Goal: Find specific page/section: Find specific page/section

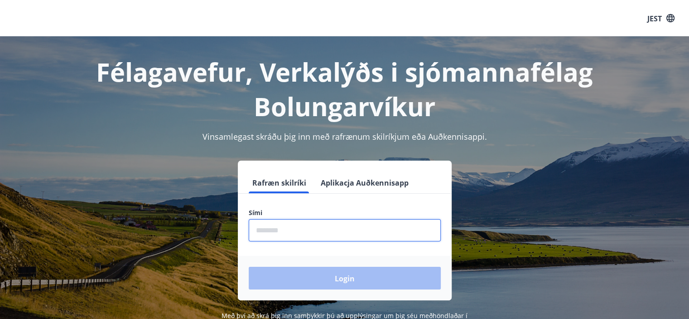
click at [314, 230] on input "phone" at bounding box center [345, 230] width 192 height 22
type input "********"
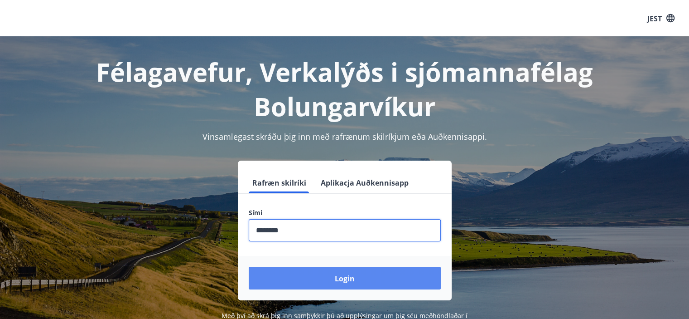
click at [352, 273] on font "Login" at bounding box center [345, 278] width 20 height 10
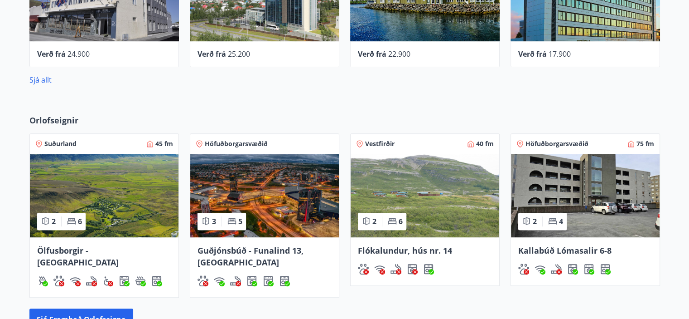
scroll to position [453, 0]
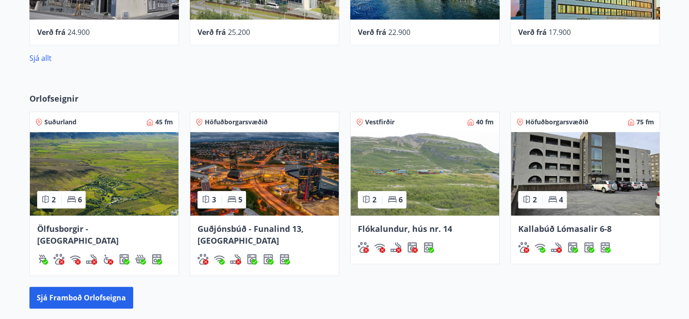
click at [270, 158] on img at bounding box center [264, 173] width 149 height 83
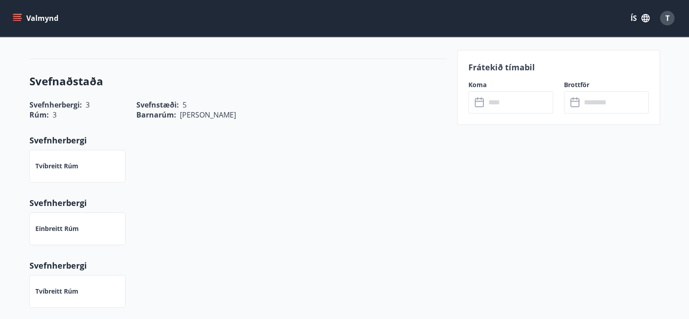
scroll to position [362, 0]
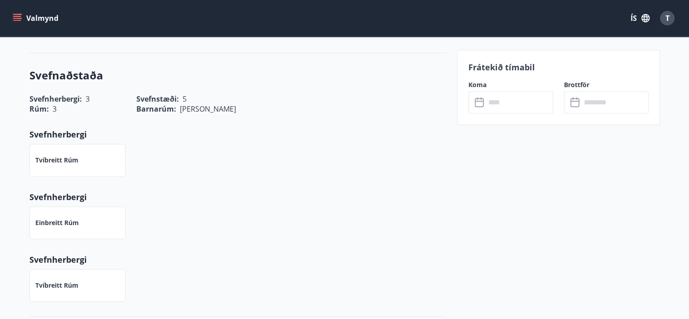
click at [512, 96] on input "text" at bounding box center [520, 102] width 68 height 22
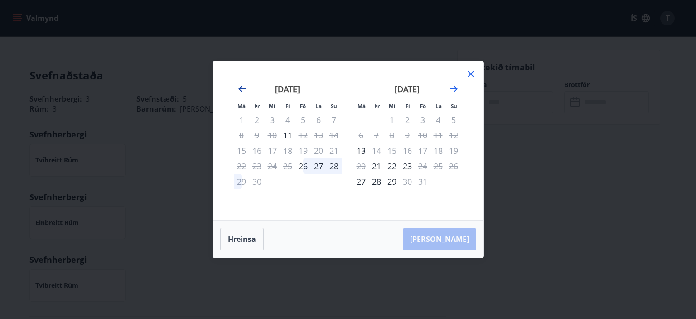
click at [239, 88] on icon "Move backward to switch to the previous month." at bounding box center [241, 88] width 7 height 7
click at [454, 88] on icon "Move forward to switch to the next month." at bounding box center [453, 88] width 7 height 7
click at [454, 87] on icon "Move forward to switch to the next month." at bounding box center [454, 88] width 11 height 11
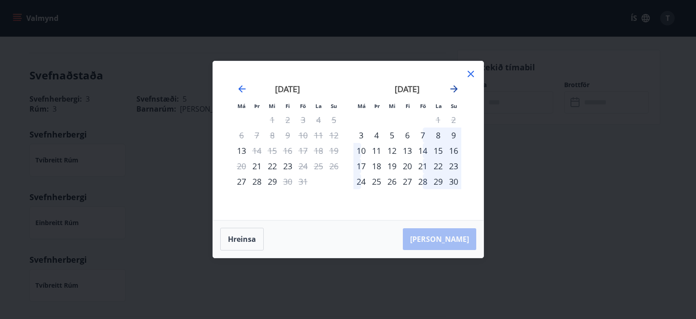
click at [456, 88] on icon "Move forward to switch to the next month." at bounding box center [453, 88] width 7 height 7
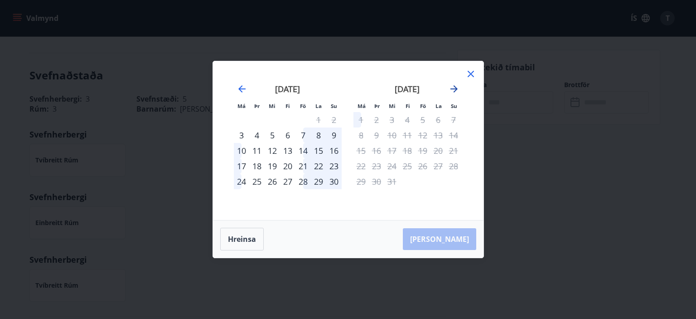
click at [456, 88] on icon "Move forward to switch to the next month." at bounding box center [453, 88] width 7 height 7
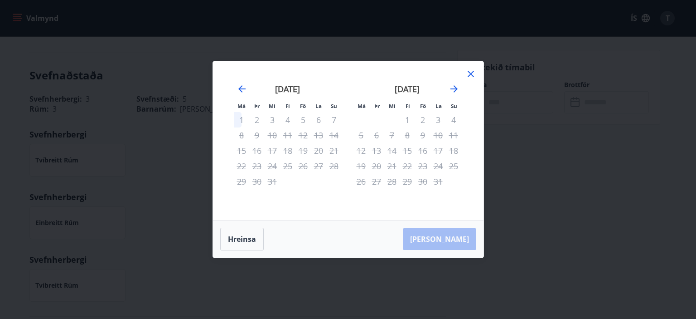
click at [284, 165] on div "25" at bounding box center [287, 165] width 15 height 15
click at [237, 91] on icon "Move backward to switch to the previous month." at bounding box center [241, 88] width 11 height 11
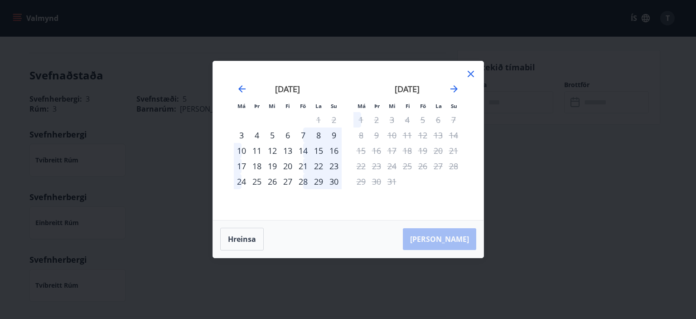
click at [470, 78] on icon at bounding box center [470, 73] width 11 height 11
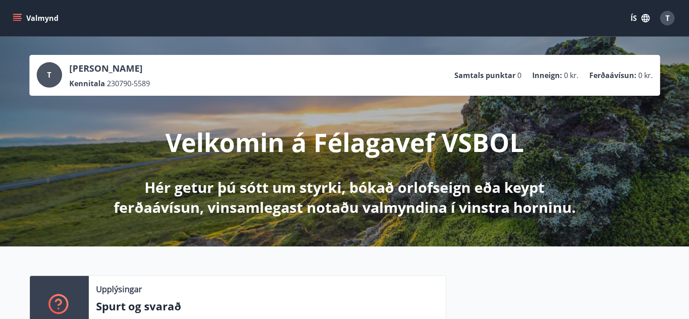
click at [39, 14] on button "Valmynd" at bounding box center [36, 18] width 51 height 16
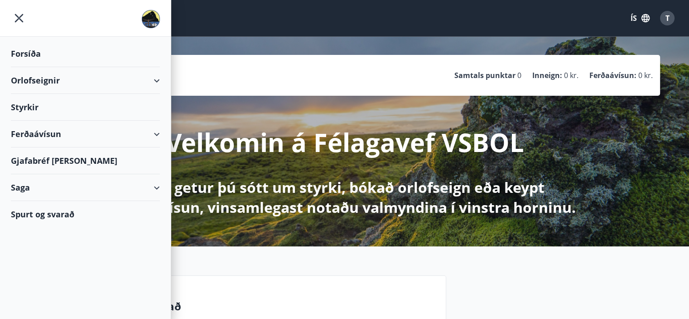
click at [18, 54] on div "Forsíða" at bounding box center [85, 53] width 149 height 27
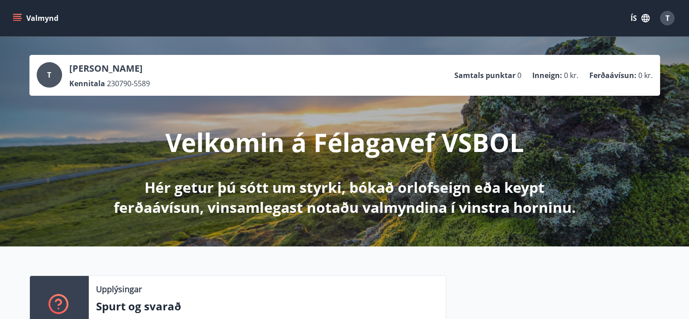
click at [10, 20] on div "Valmynd ÍS T" at bounding box center [344, 18] width 689 height 36
click at [17, 19] on icon "menu" at bounding box center [17, 18] width 9 height 9
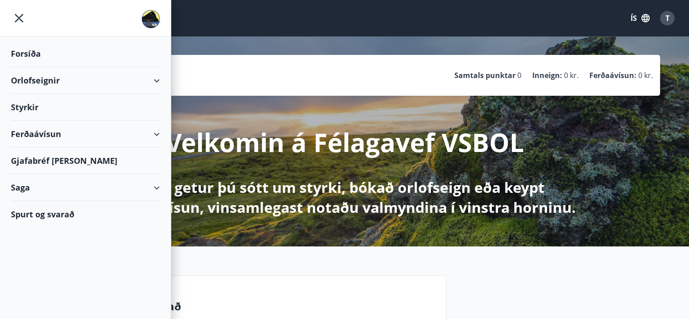
click at [33, 53] on div "Forsíða" at bounding box center [85, 53] width 149 height 27
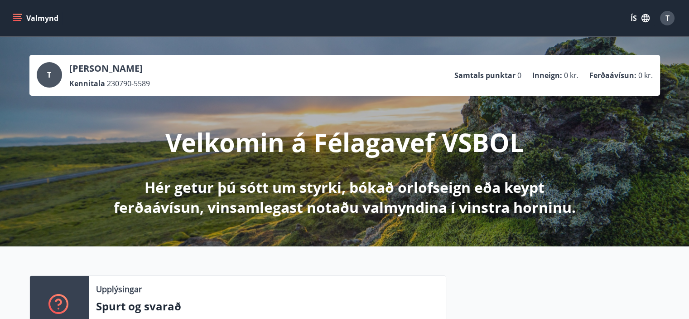
click at [17, 19] on icon "menu" at bounding box center [17, 18] width 9 height 9
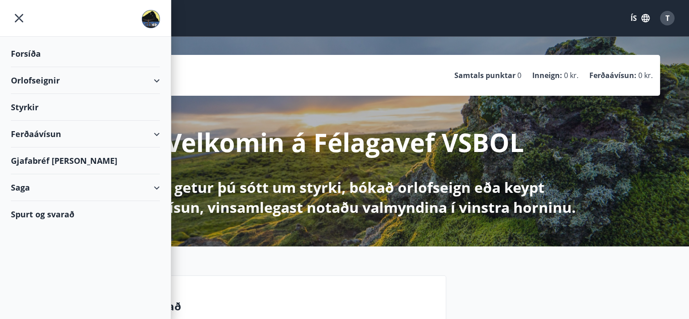
click at [22, 50] on div "Forsíða" at bounding box center [85, 53] width 149 height 27
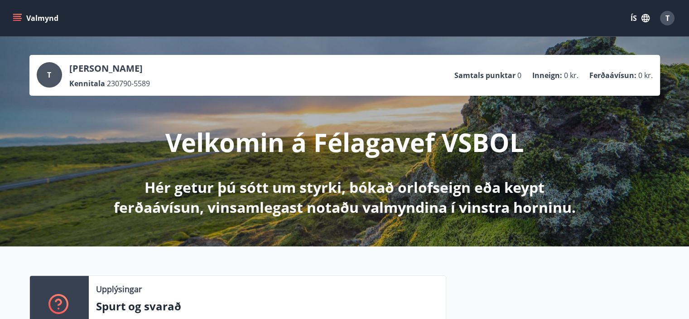
click at [22, 20] on button "Valmynd" at bounding box center [36, 18] width 51 height 16
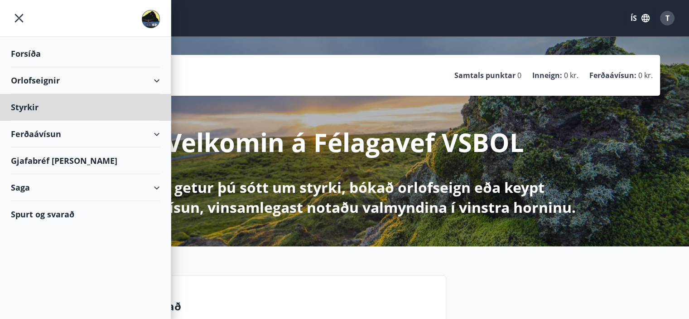
click at [41, 44] on div "Forsíða" at bounding box center [85, 53] width 149 height 27
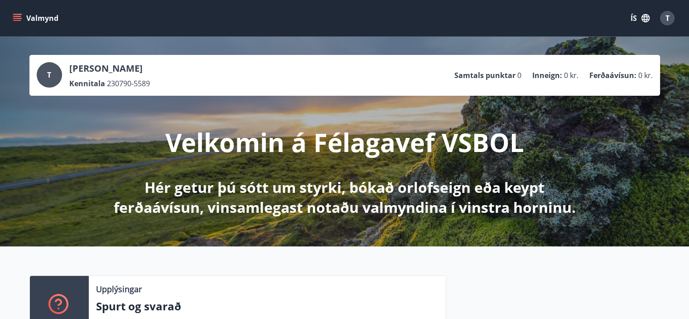
click at [18, 19] on icon "menu" at bounding box center [17, 18] width 9 height 9
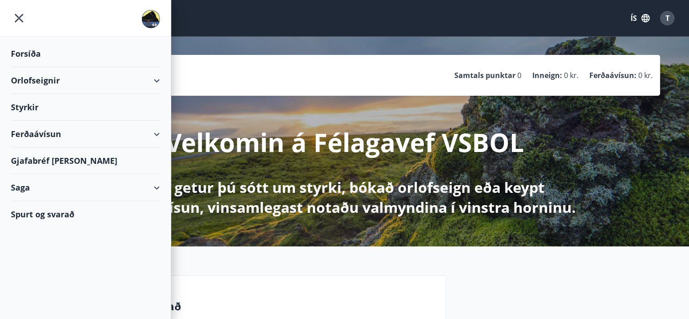
click at [28, 56] on div "Forsíða" at bounding box center [85, 53] width 149 height 27
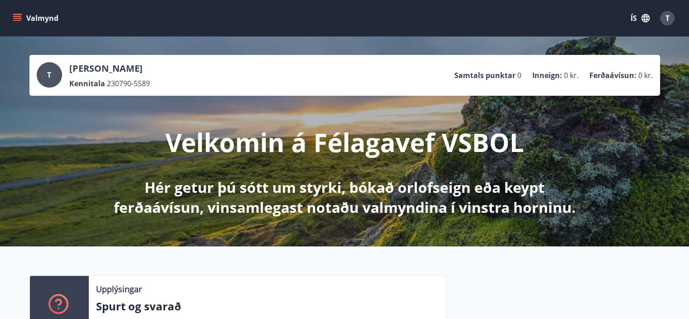
click at [14, 18] on icon "menu" at bounding box center [18, 18] width 10 height 1
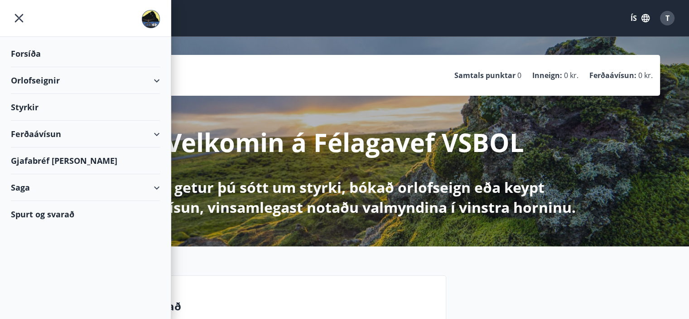
click at [33, 48] on div "Forsíða" at bounding box center [85, 53] width 149 height 27
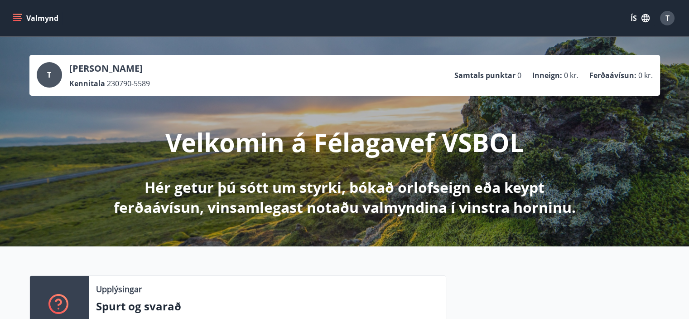
click at [24, 18] on button "Valmynd" at bounding box center [36, 18] width 51 height 16
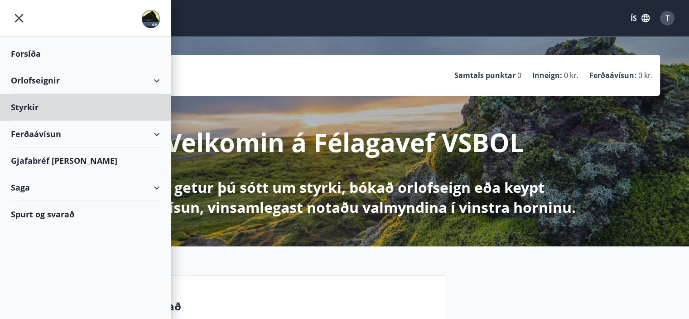
click at [35, 51] on div "Forsíða" at bounding box center [85, 53] width 149 height 27
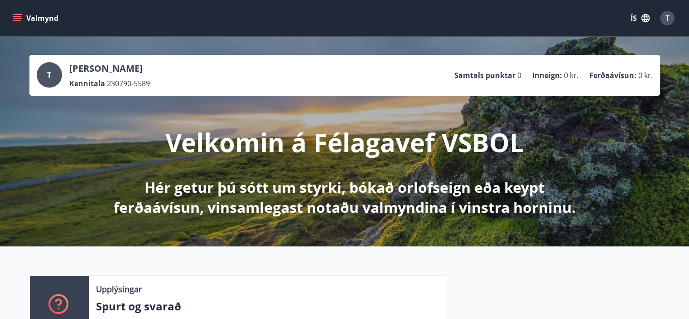
click at [11, 20] on button "Valmynd" at bounding box center [36, 18] width 51 height 16
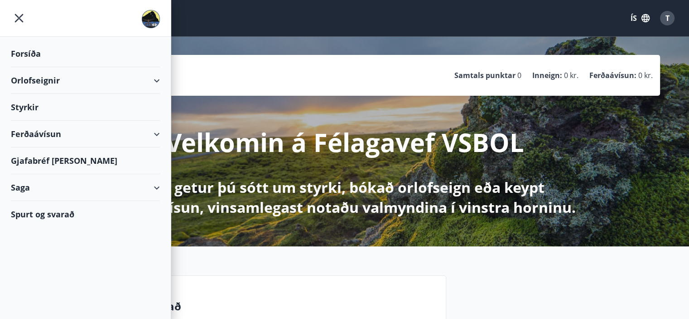
click at [33, 59] on div "Forsíða" at bounding box center [85, 53] width 149 height 27
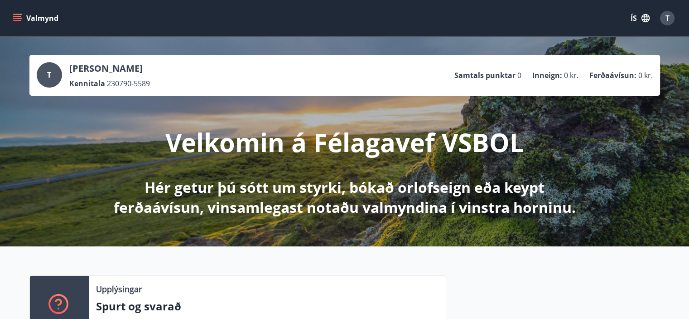
click at [16, 8] on div "Valmynd ÍS T" at bounding box center [344, 18] width 667 height 22
click at [15, 16] on icon "menu" at bounding box center [17, 16] width 8 height 1
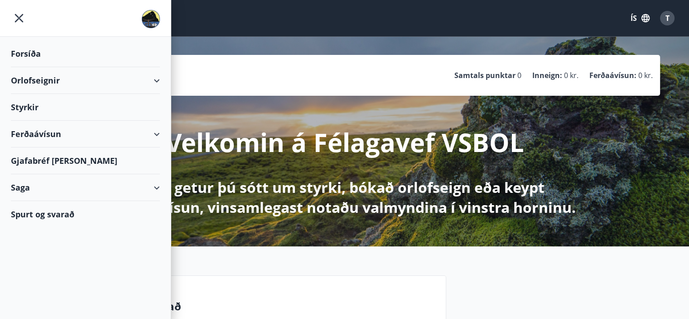
click at [35, 51] on div "Forsíða" at bounding box center [85, 53] width 149 height 27
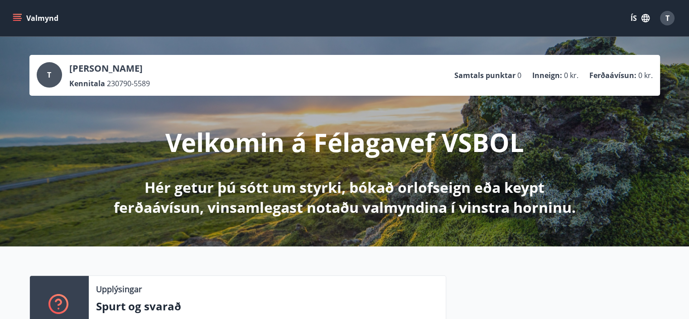
click at [20, 23] on button "Valmynd" at bounding box center [36, 18] width 51 height 16
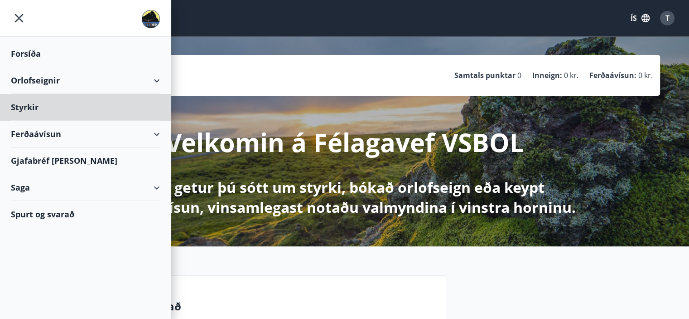
click at [30, 55] on div "Forsíða" at bounding box center [85, 53] width 149 height 27
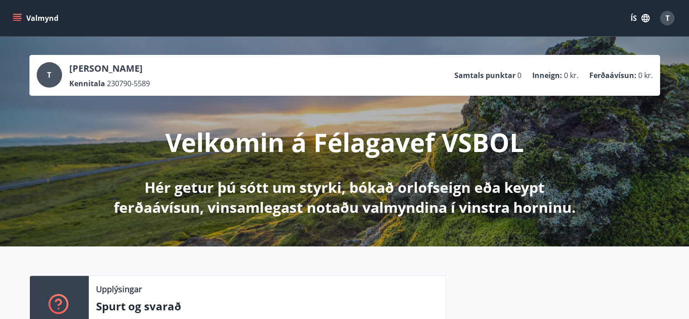
click at [16, 18] on icon "menu" at bounding box center [18, 18] width 10 height 1
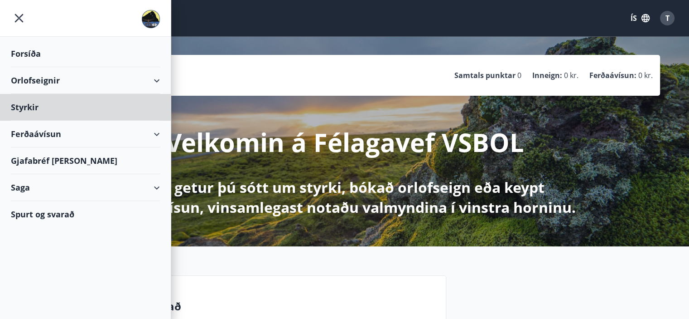
click at [45, 53] on div "Forsíða" at bounding box center [85, 53] width 149 height 27
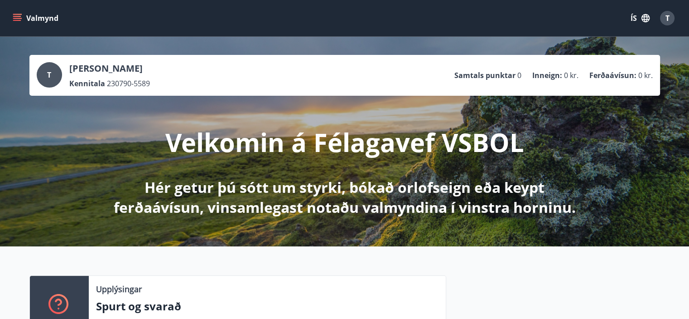
click at [18, 21] on icon "menu" at bounding box center [17, 18] width 9 height 9
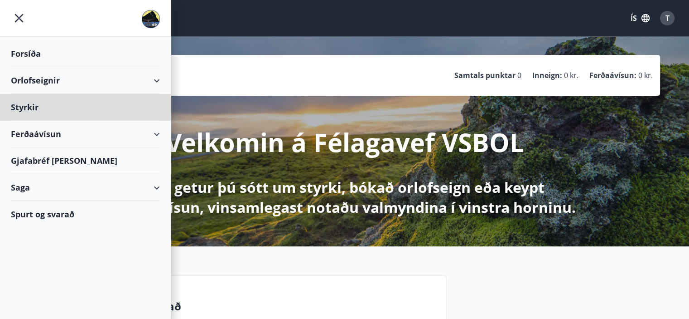
click at [32, 57] on div "Forsíða" at bounding box center [85, 53] width 149 height 27
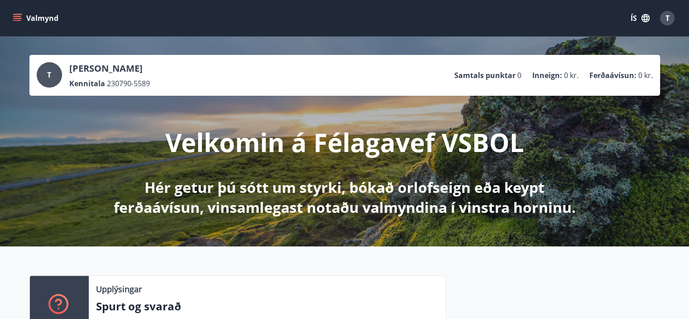
click at [14, 15] on icon "menu" at bounding box center [17, 18] width 9 height 9
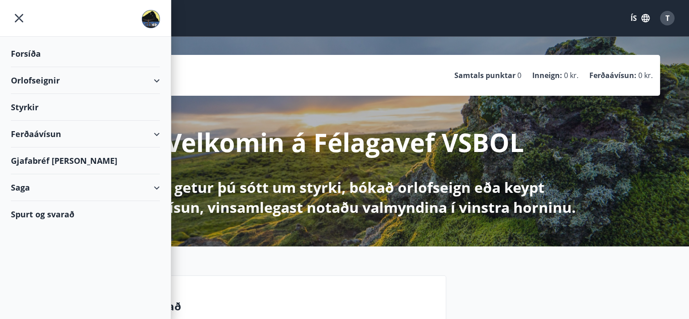
click at [42, 48] on div "Forsíða" at bounding box center [85, 53] width 149 height 27
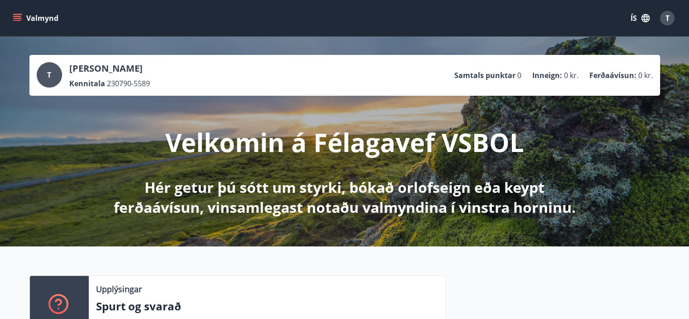
click at [14, 17] on icon "menu" at bounding box center [17, 18] width 9 height 9
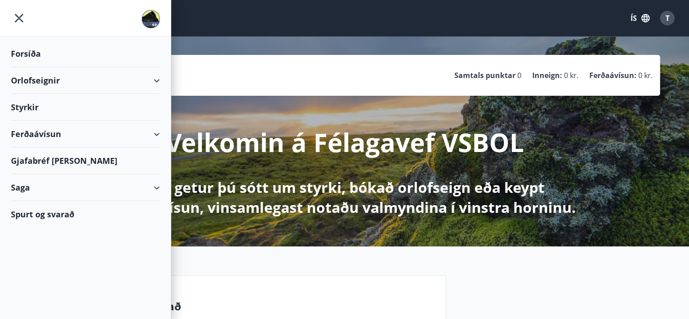
click at [27, 49] on div "Forsíða" at bounding box center [85, 53] width 149 height 27
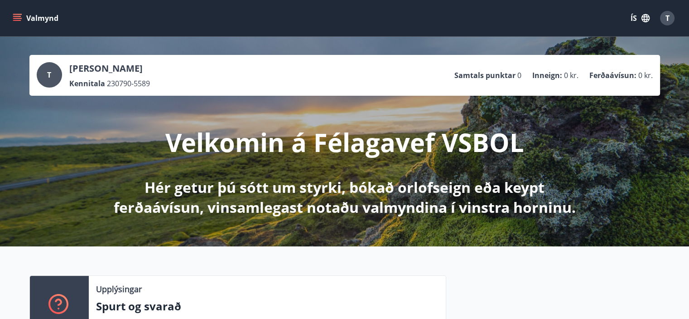
click at [19, 21] on icon "menu" at bounding box center [17, 18] width 9 height 9
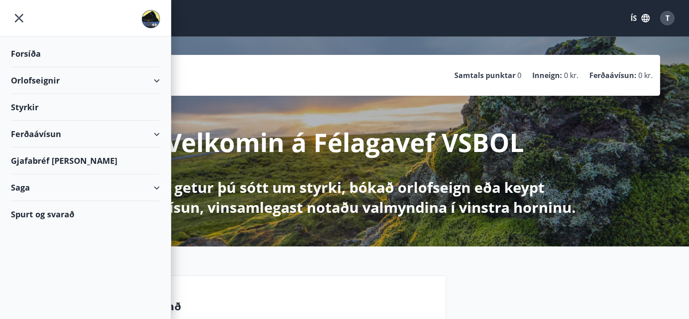
click at [18, 51] on div "Forsíða" at bounding box center [85, 53] width 149 height 27
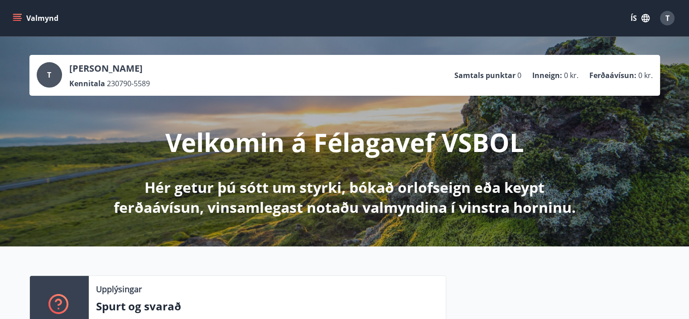
click at [18, 23] on button "Valmynd" at bounding box center [36, 18] width 51 height 16
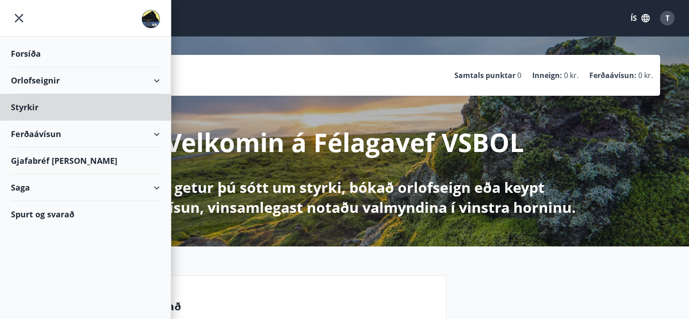
click at [19, 52] on div "Forsíða" at bounding box center [85, 53] width 149 height 27
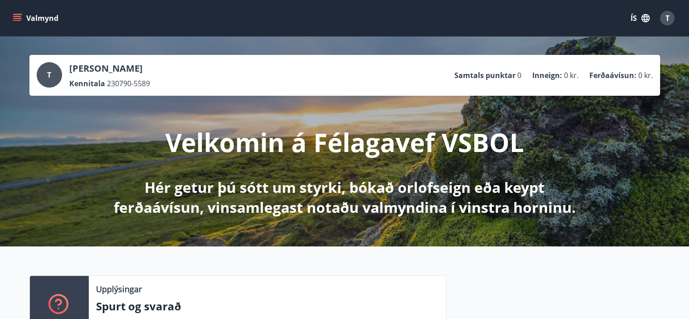
click at [11, 15] on button "Valmynd" at bounding box center [36, 18] width 51 height 16
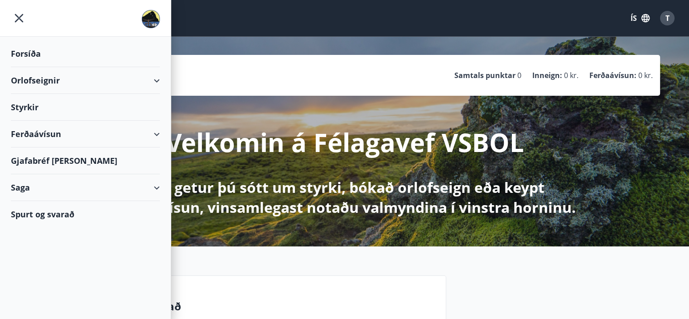
click at [40, 50] on div "Forsíða" at bounding box center [85, 53] width 149 height 27
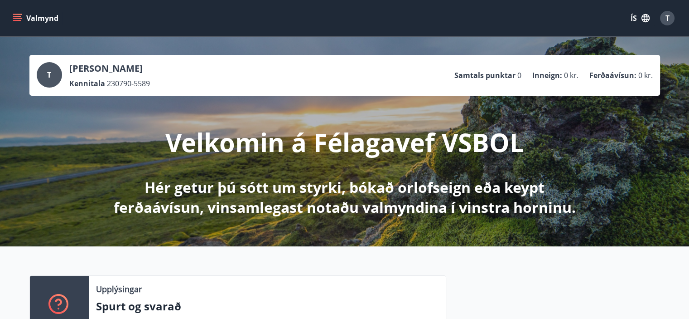
click at [22, 8] on div "Valmynd ÍS T" at bounding box center [344, 18] width 667 height 22
click at [18, 15] on icon "menu" at bounding box center [17, 18] width 9 height 9
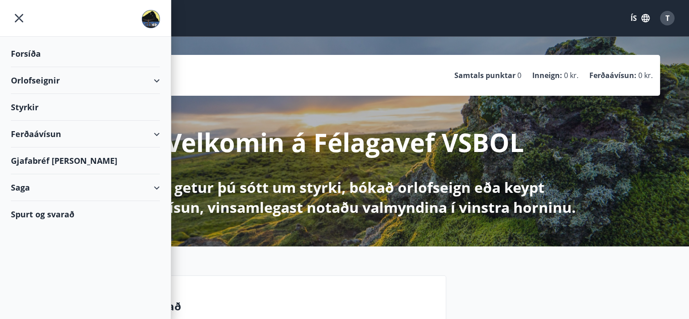
click at [28, 50] on div "Forsíða" at bounding box center [85, 53] width 149 height 27
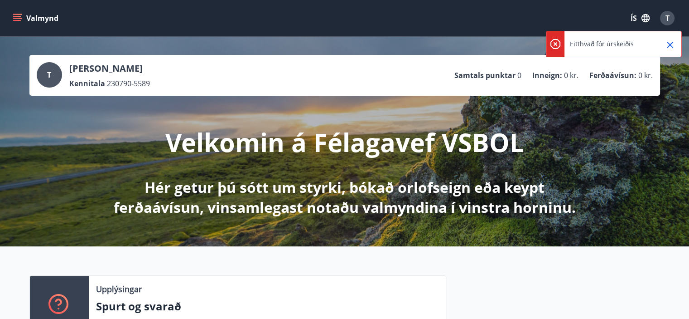
click at [31, 14] on button "Valmynd" at bounding box center [36, 18] width 51 height 16
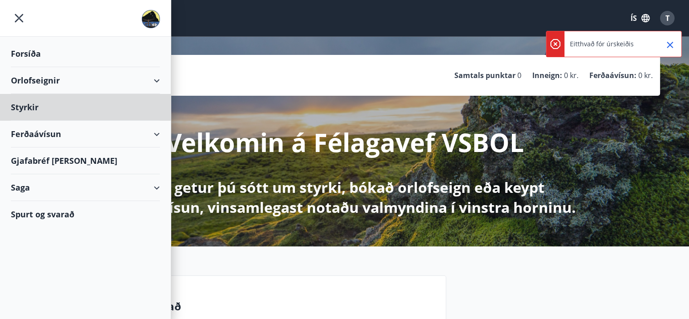
click at [31, 48] on div "Forsíða" at bounding box center [85, 53] width 149 height 27
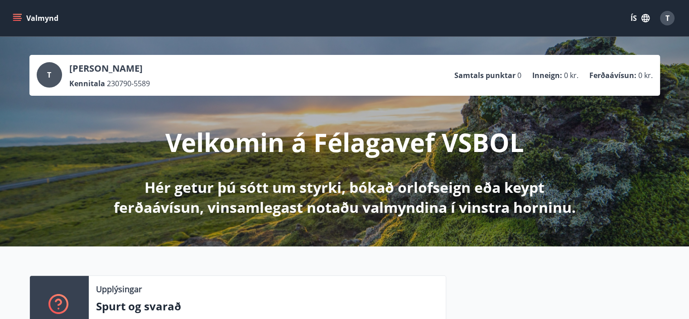
click at [22, 20] on button "Valmynd" at bounding box center [36, 18] width 51 height 16
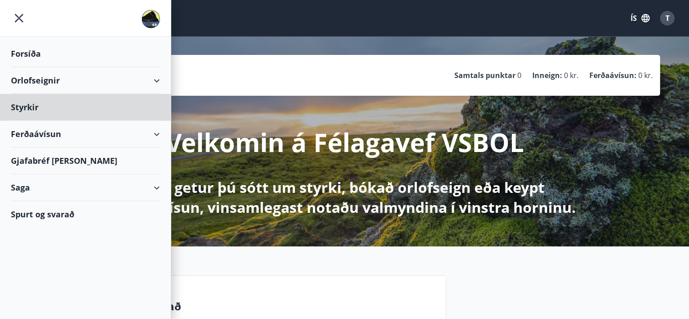
click at [31, 46] on div "Forsíða" at bounding box center [85, 53] width 149 height 27
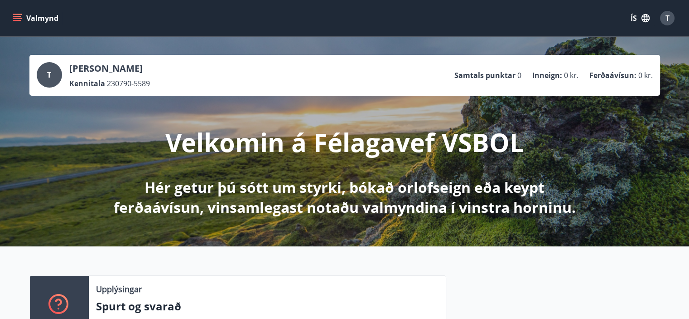
click at [19, 22] on icon "menu" at bounding box center [17, 18] width 9 height 9
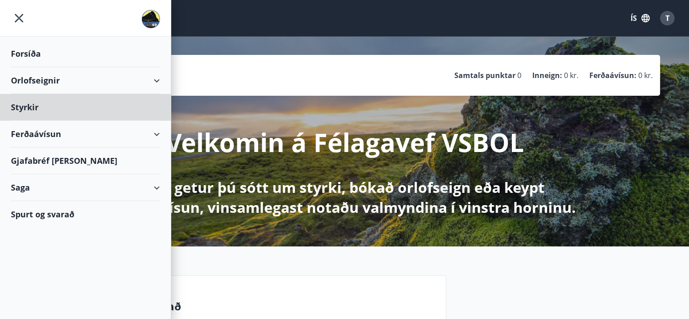
click at [19, 50] on div "Forsíða" at bounding box center [85, 53] width 149 height 27
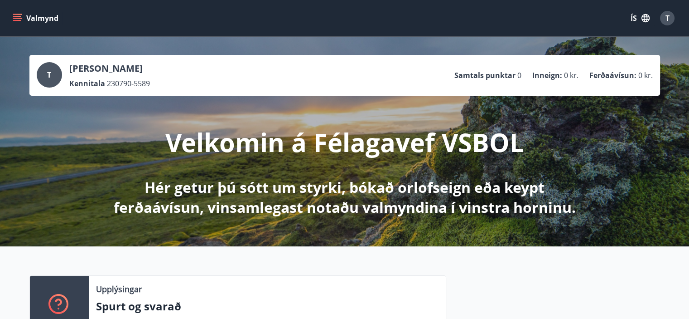
click at [19, 22] on icon "menu" at bounding box center [17, 18] width 9 height 9
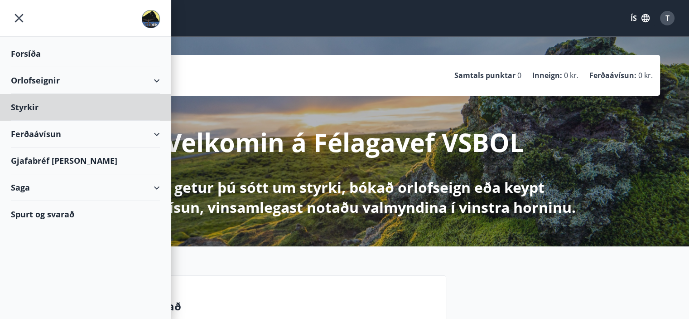
click at [31, 48] on div "Forsíða" at bounding box center [85, 53] width 149 height 27
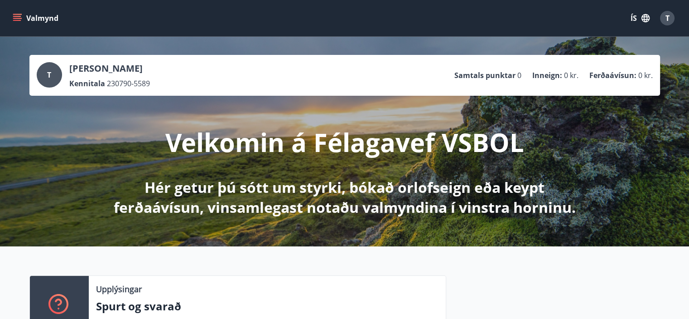
click at [668, 18] on span "T" at bounding box center [668, 18] width 4 height 10
